Goal: Find specific page/section

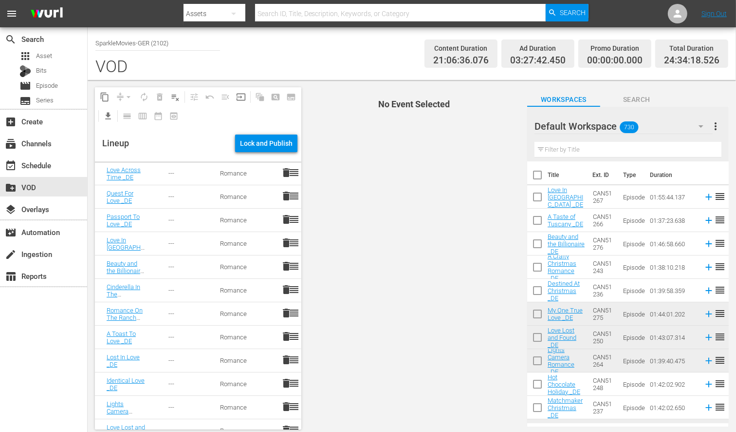
scroll to position [88, 0]
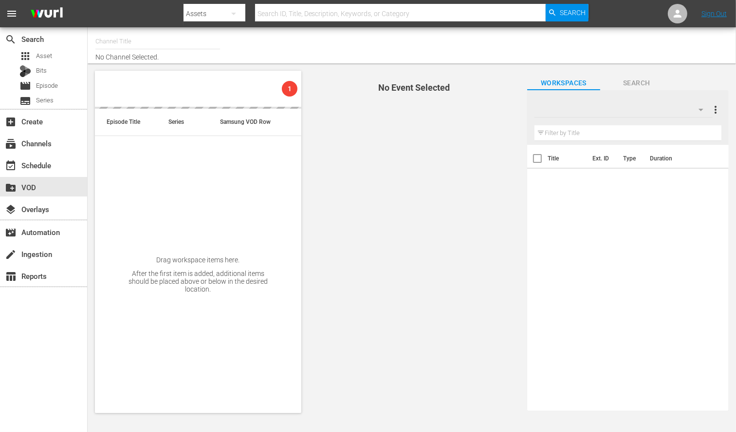
type input "SparkleMovies-GER (2102)"
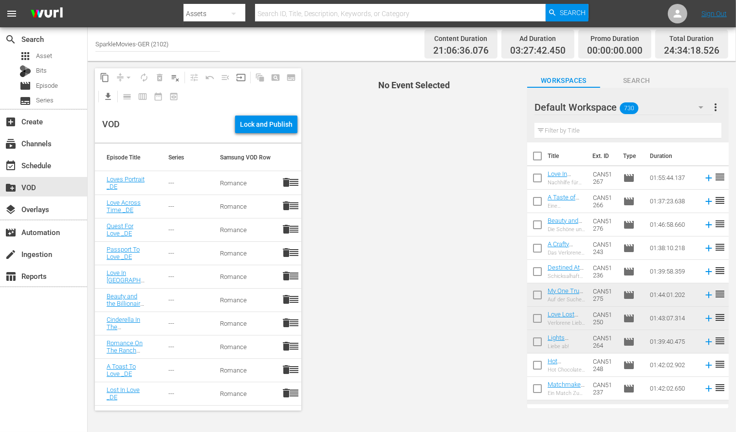
click at [563, 130] on input "text" at bounding box center [628, 131] width 187 height 16
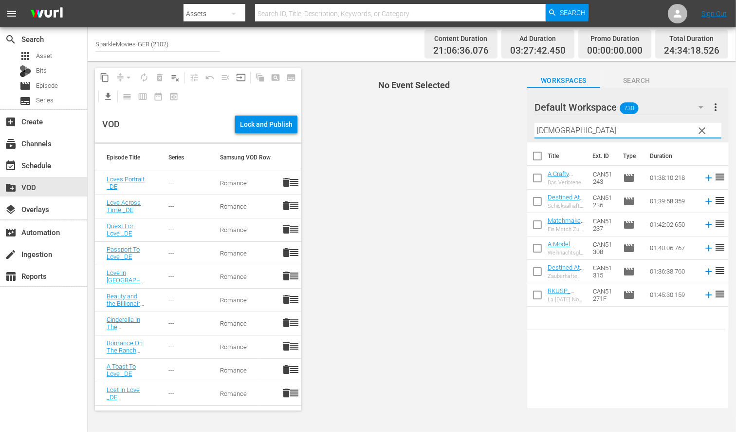
type input "christmas angel"
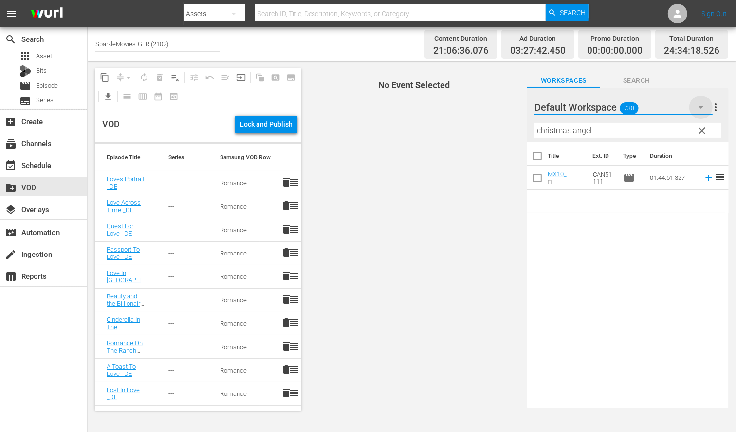
click at [700, 104] on icon "button" at bounding box center [702, 107] width 12 height 12
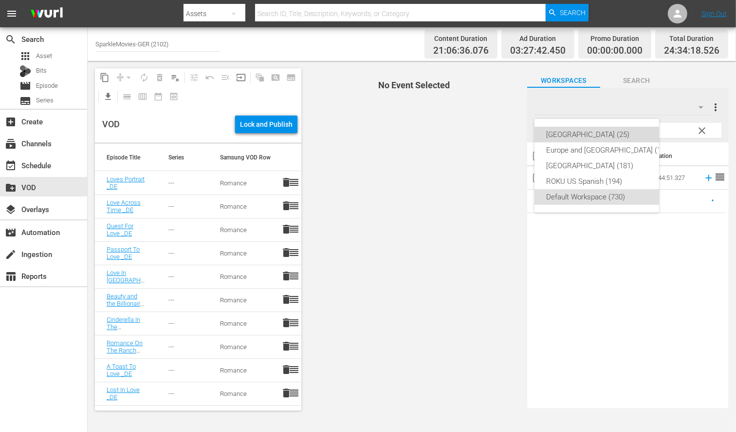
click at [564, 133] on div "[GEOGRAPHIC_DATA] (25)" at bounding box center [608, 135] width 125 height 16
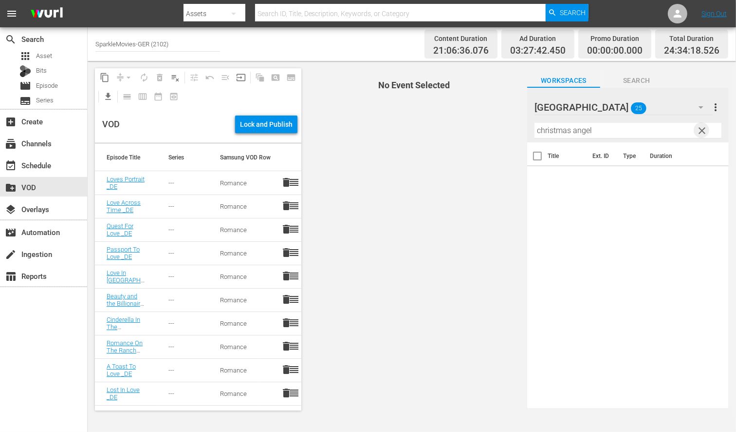
click at [704, 129] on span "clear" at bounding box center [702, 131] width 12 height 12
